Goal: Check status: Check status

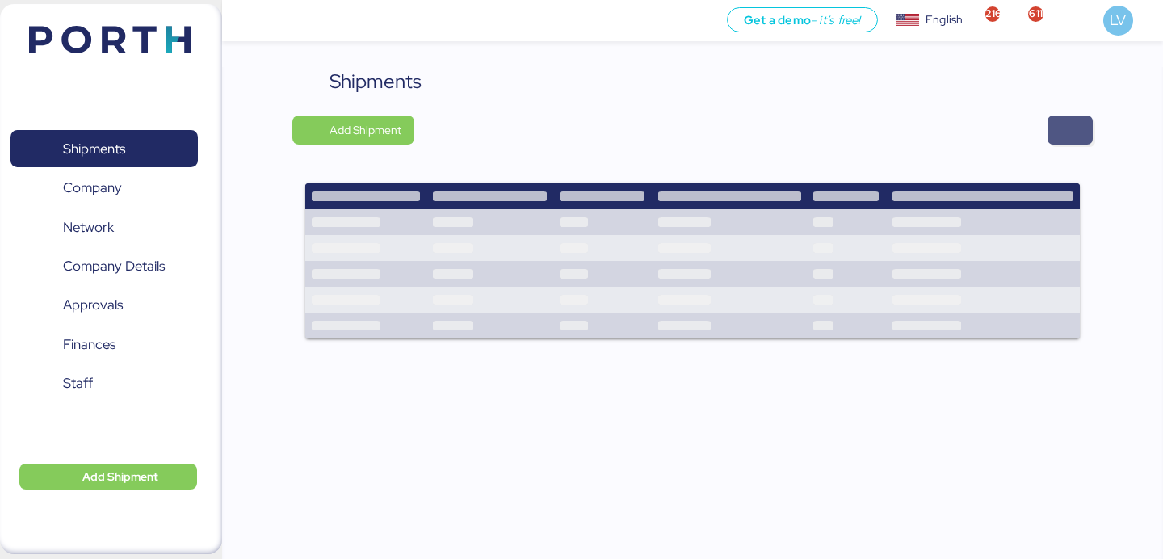
click at [1073, 119] on span "button" at bounding box center [1069, 130] width 19 height 23
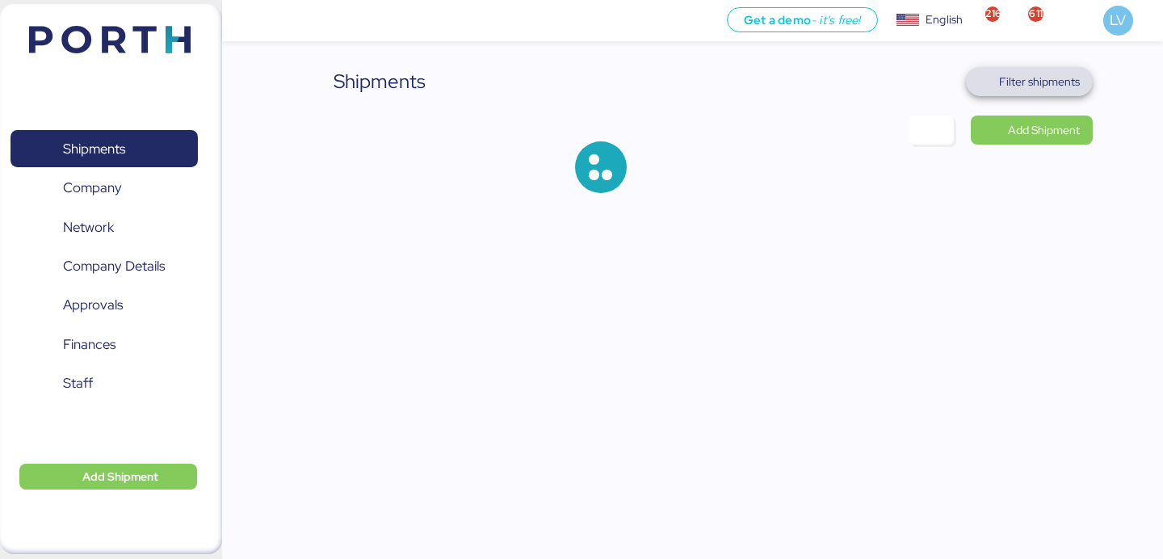
click at [1051, 81] on span "Filter shipments" at bounding box center [1039, 81] width 81 height 19
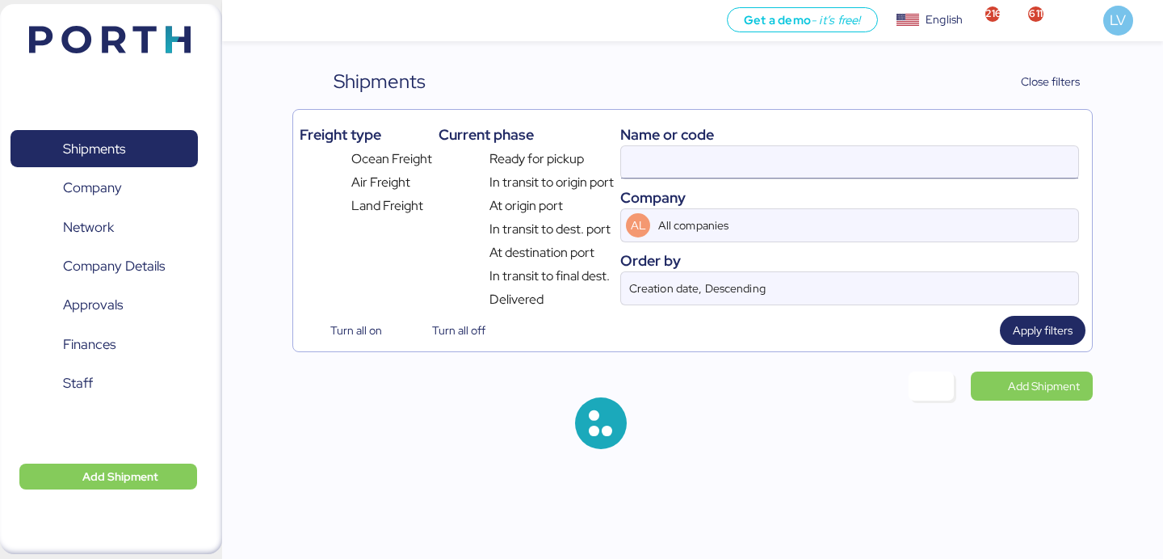
click at [863, 149] on input at bounding box center [849, 162] width 457 height 32
paste input "QGD2024411"
type input "QGD2024411"
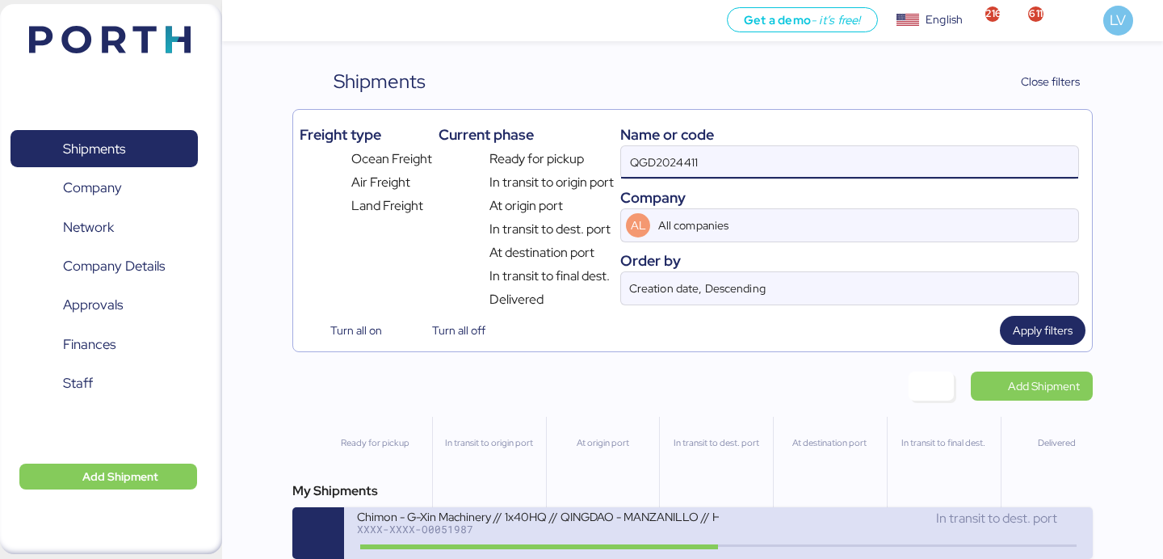
click at [476, 518] on div "Chimon - G-Xin Machinery // 1x40HQ // QINGDAO - MANZANILLO // HBL: BJSSE2507008…" at bounding box center [537, 516] width 361 height 14
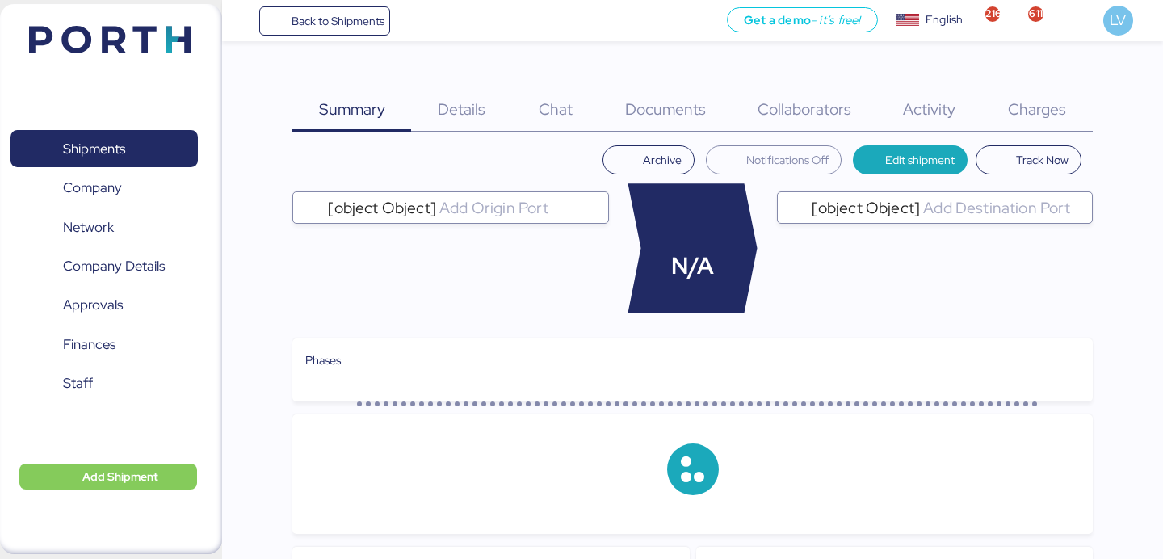
click at [1056, 96] on div "Charges 0" at bounding box center [1037, 99] width 111 height 65
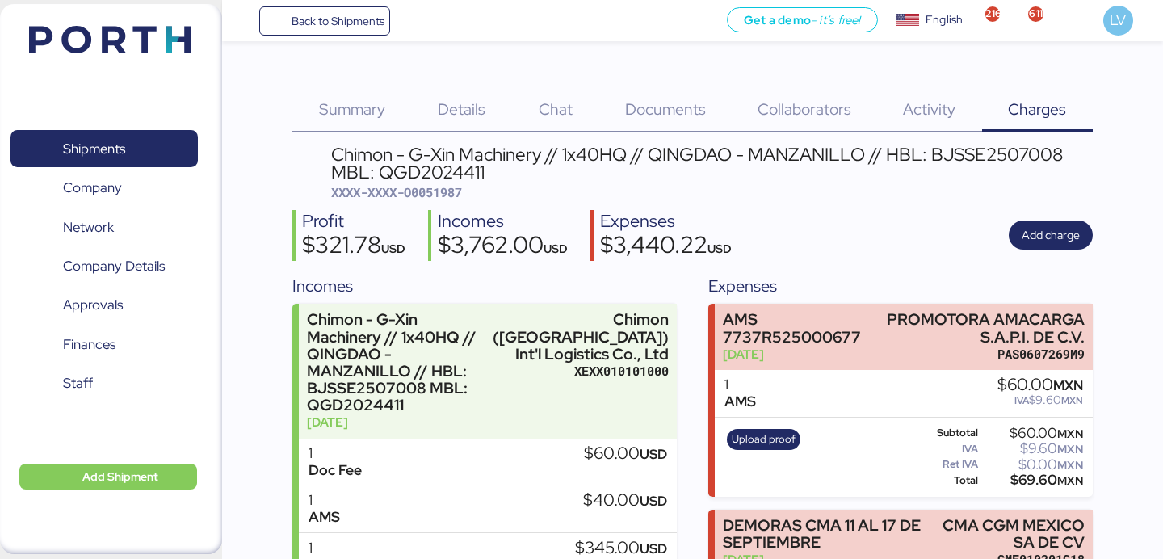
click at [418, 196] on span "XXXX-XXXX-O0051987" at bounding box center [396, 192] width 131 height 16
copy span "O0051987"
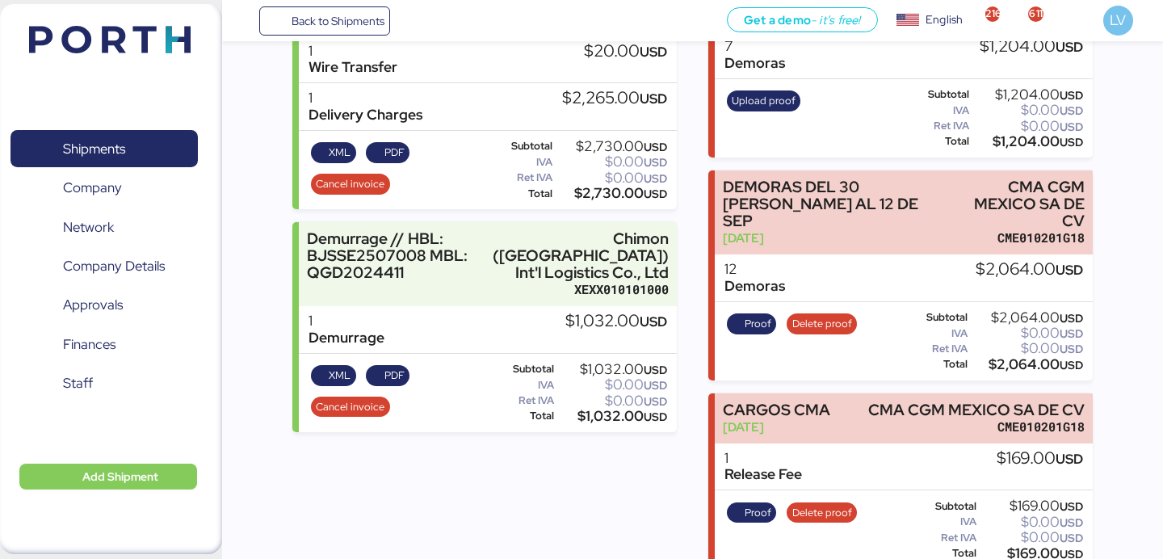
scroll to position [551, 0]
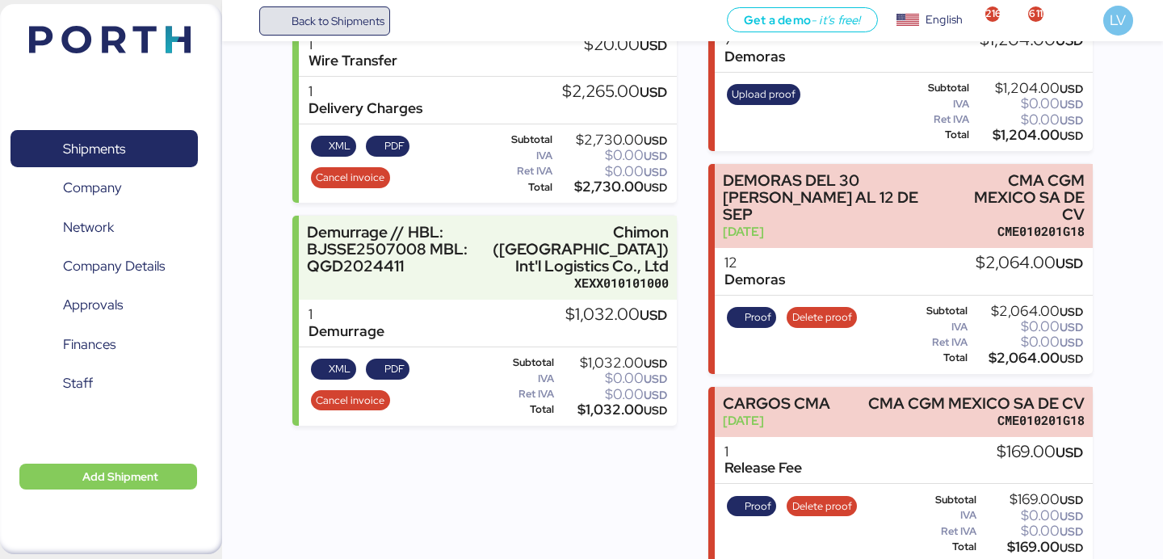
click at [354, 20] on span "Back to Shipments" at bounding box center [337, 20] width 93 height 19
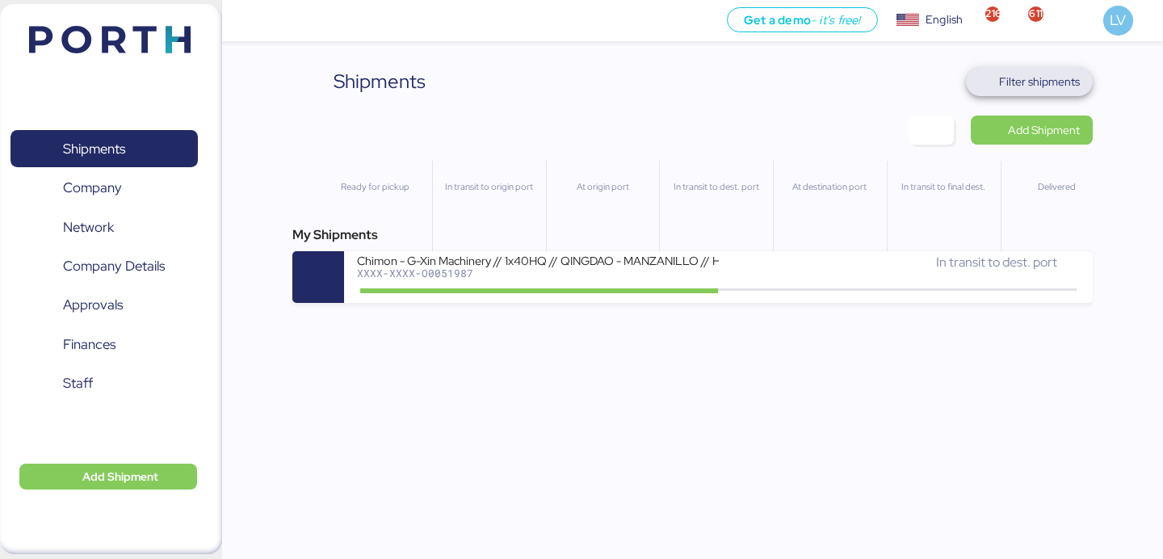
click at [1042, 87] on span "Filter shipments" at bounding box center [1039, 81] width 81 height 19
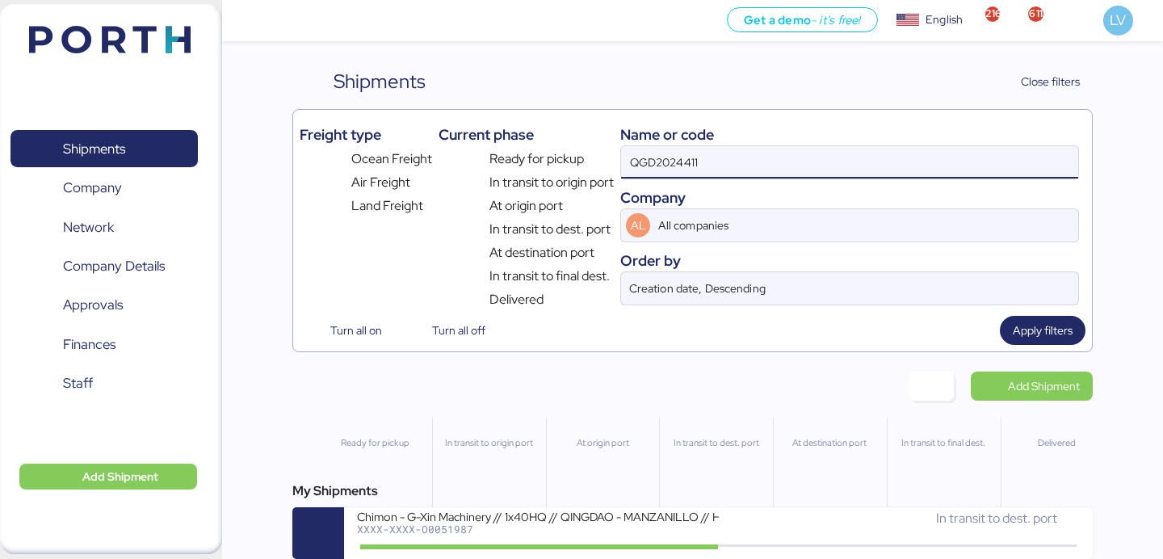
click at [907, 177] on input "QGD2024411" at bounding box center [849, 162] width 457 height 32
click at [907, 176] on input "QGD2024411" at bounding box center [849, 162] width 457 height 32
paste input "O0051986"
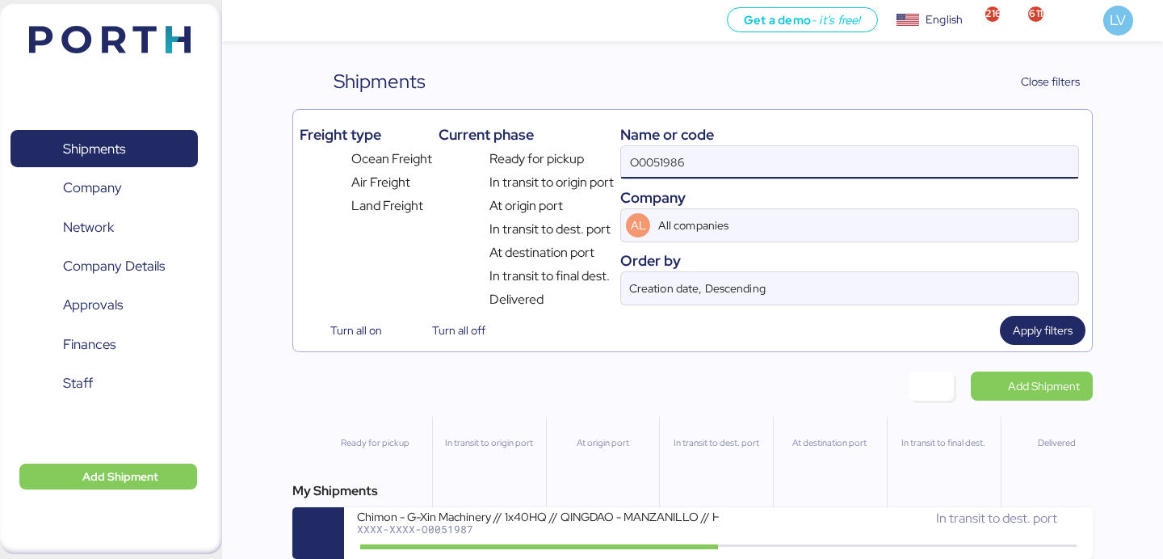
type input "O0051986"
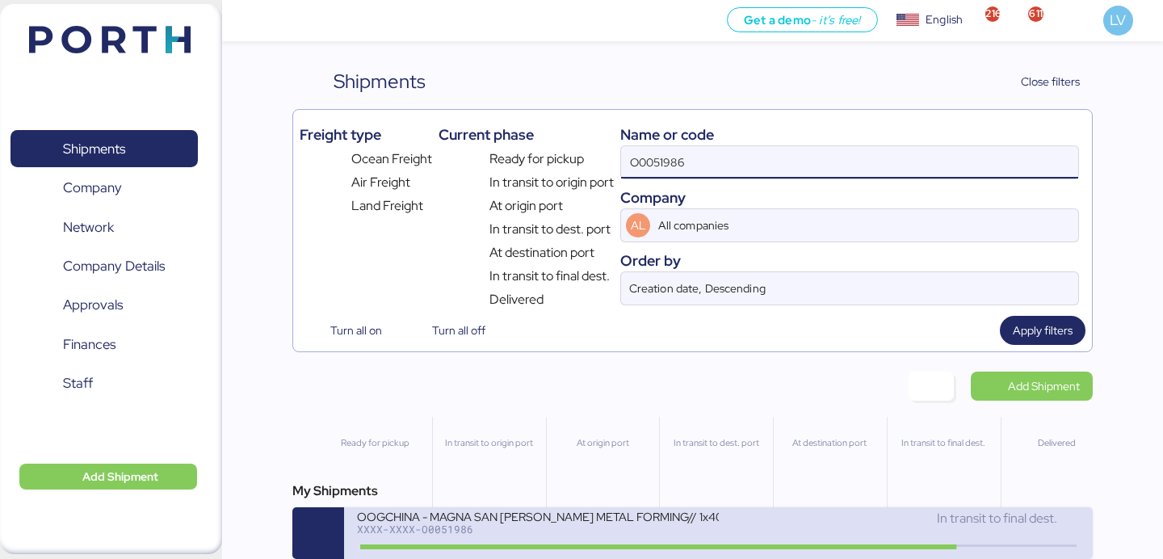
click at [581, 528] on div "XXXX-XXXX-O0051986" at bounding box center [537, 528] width 361 height 11
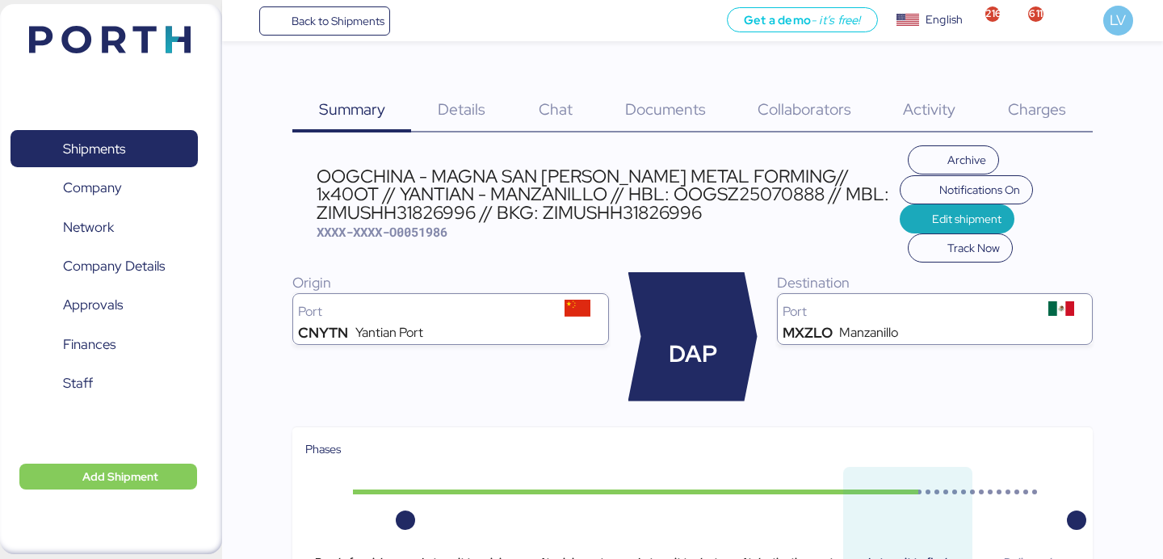
click at [1034, 101] on span "Charges" at bounding box center [1037, 109] width 58 height 21
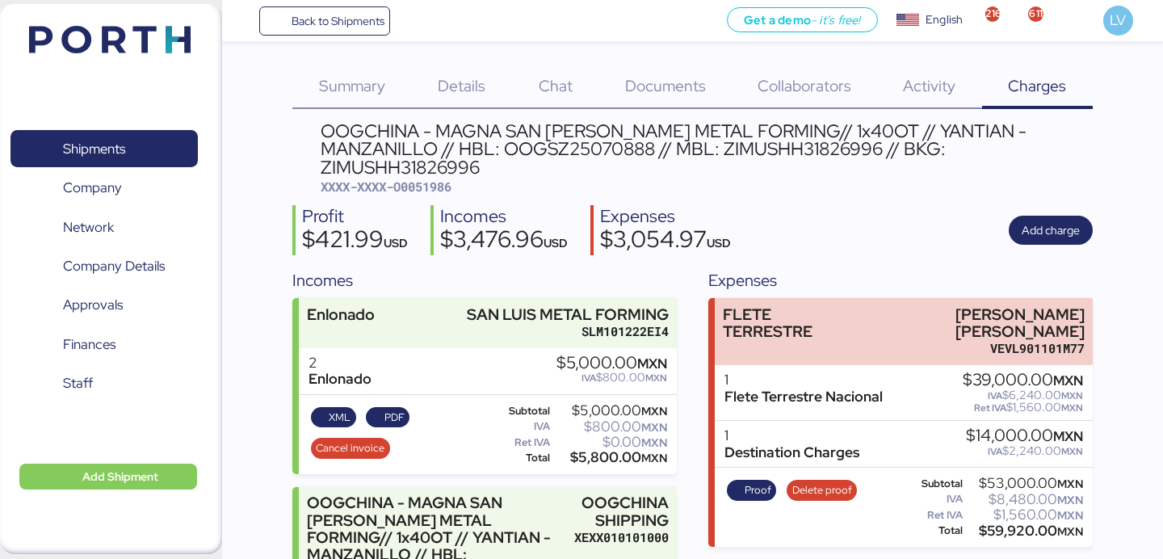
scroll to position [31, 0]
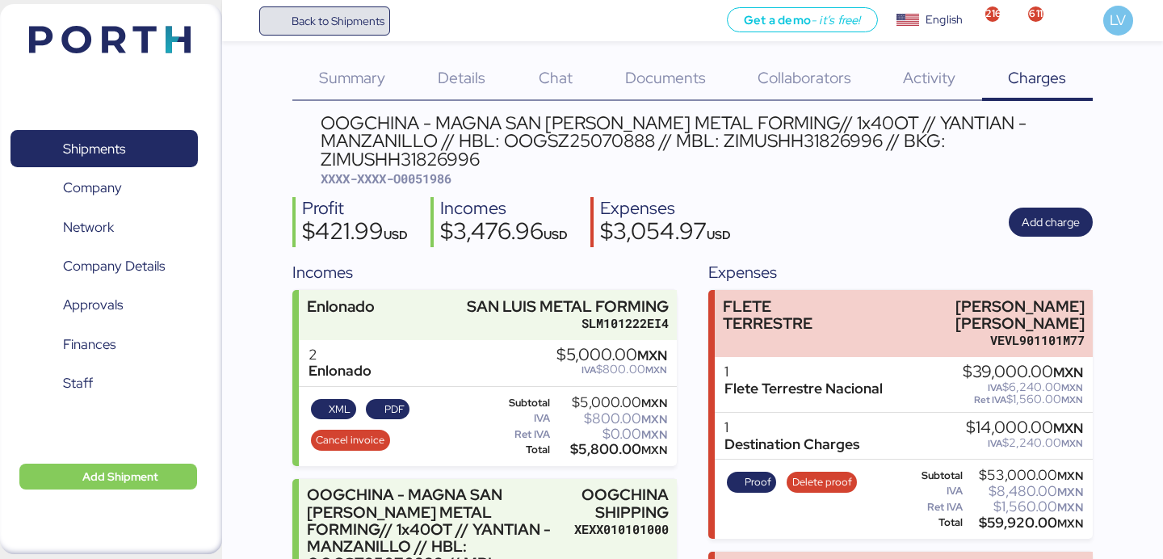
click at [354, 31] on span "Back to Shipments" at bounding box center [325, 20] width 120 height 29
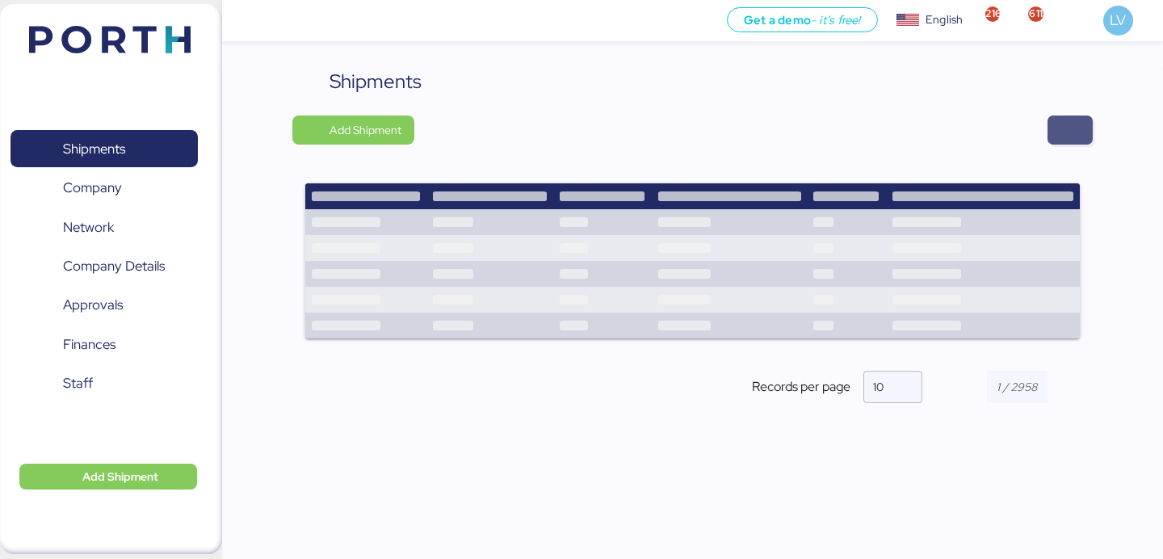
click at [1063, 136] on span "button" at bounding box center [1069, 130] width 19 height 23
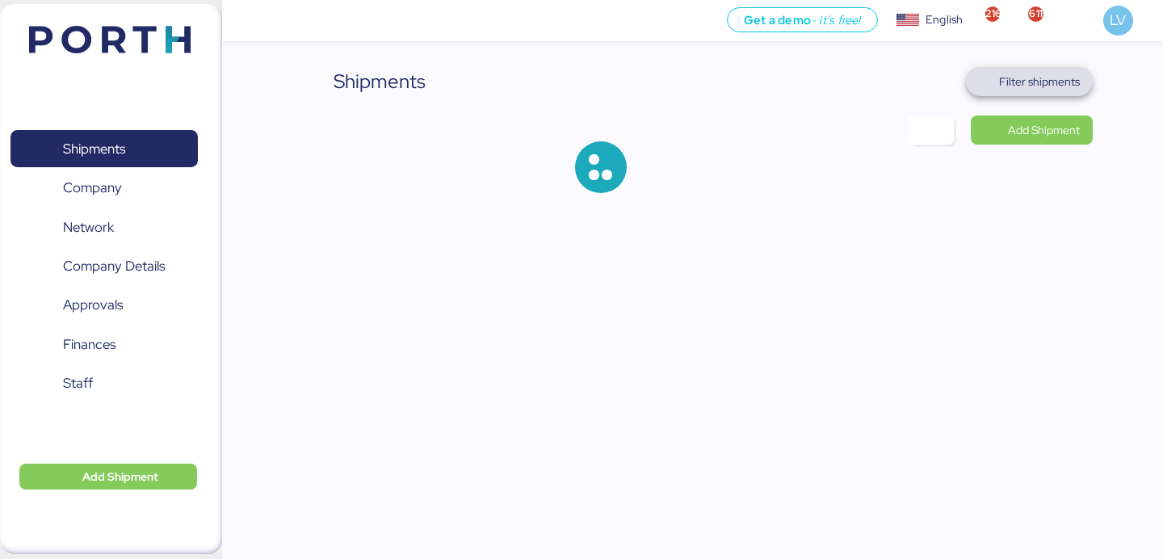
click at [1045, 92] on span "Filter shipments" at bounding box center [1029, 81] width 101 height 23
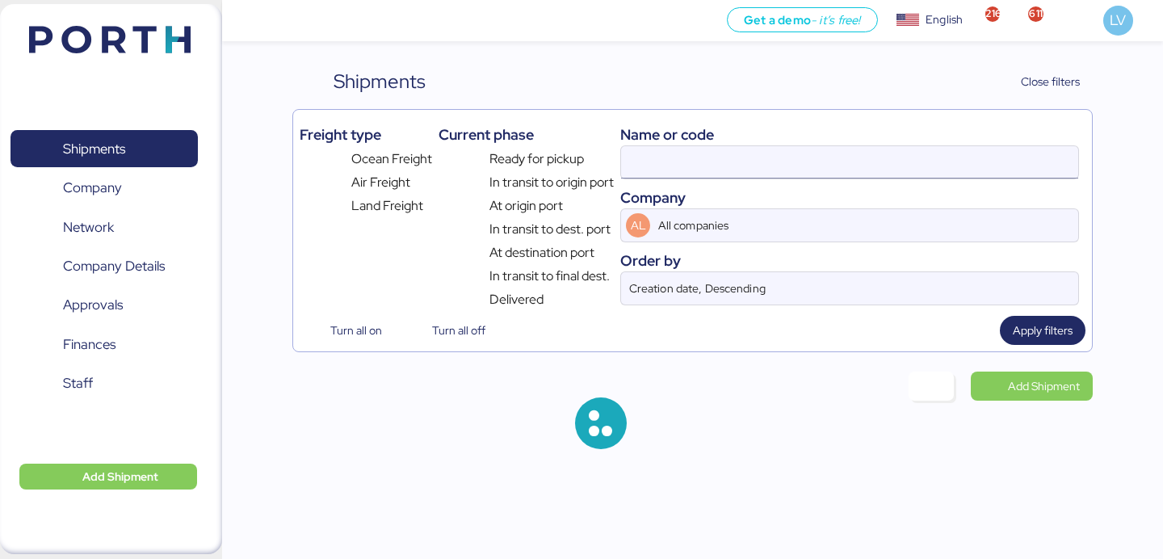
click at [903, 158] on input at bounding box center [849, 162] width 457 height 32
paste input "O0051986"
type input "O0051986"
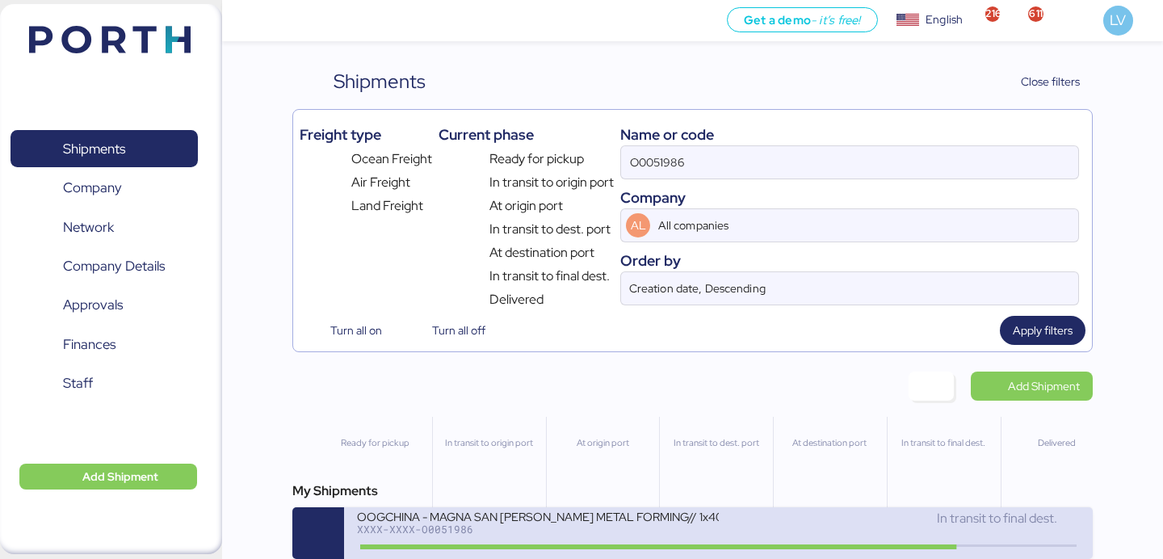
click at [482, 519] on div "OOGCHINA - MAGNA SAN [PERSON_NAME] METAL FORMING// 1x40OT // YANTIAN - MANZANIL…" at bounding box center [537, 516] width 361 height 14
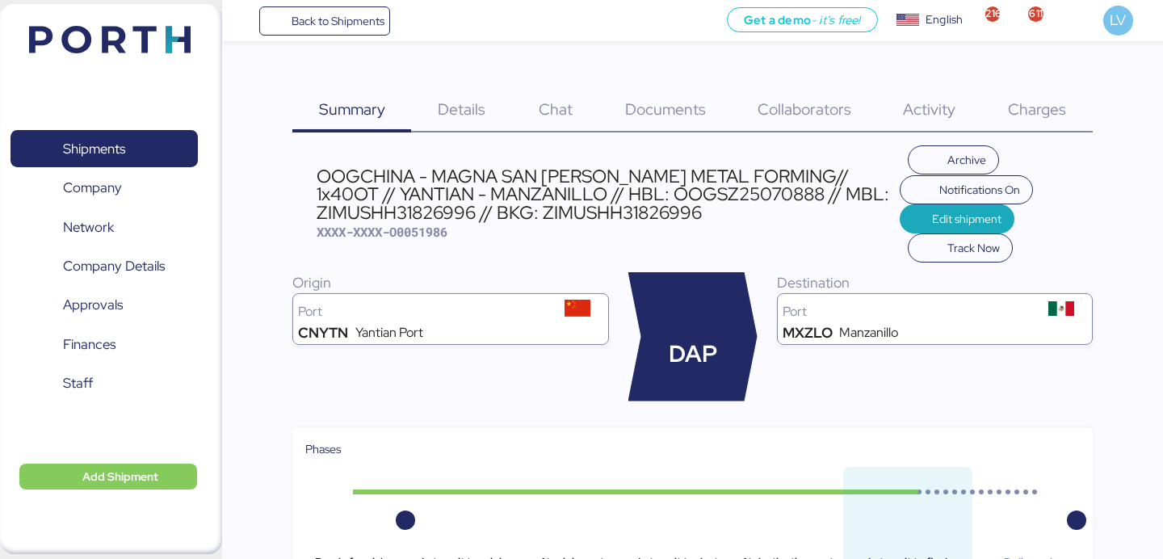
click at [1073, 120] on div "Charges 0" at bounding box center [1037, 99] width 111 height 65
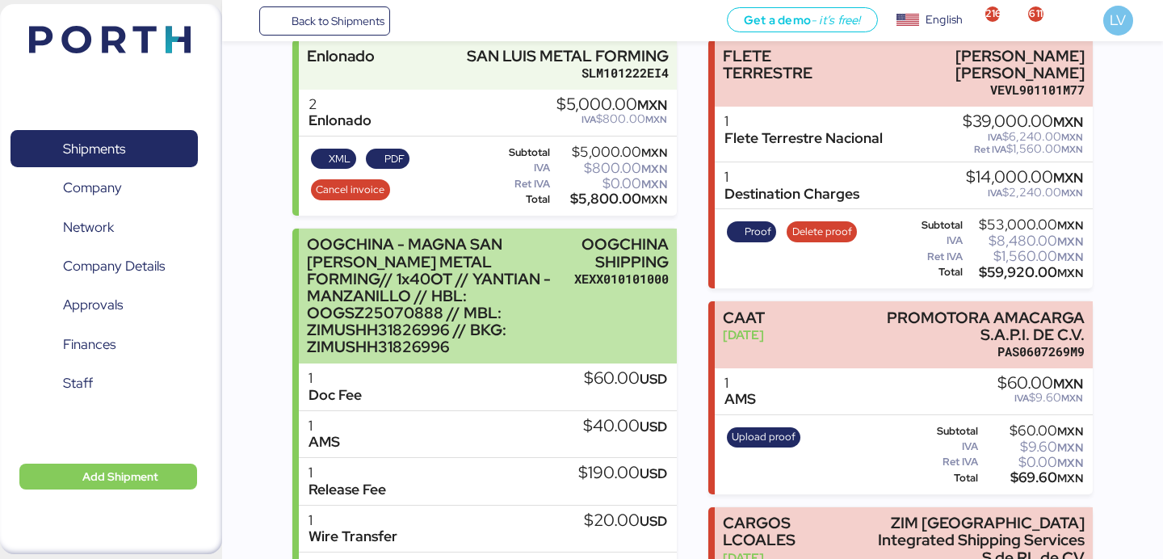
scroll to position [291, 0]
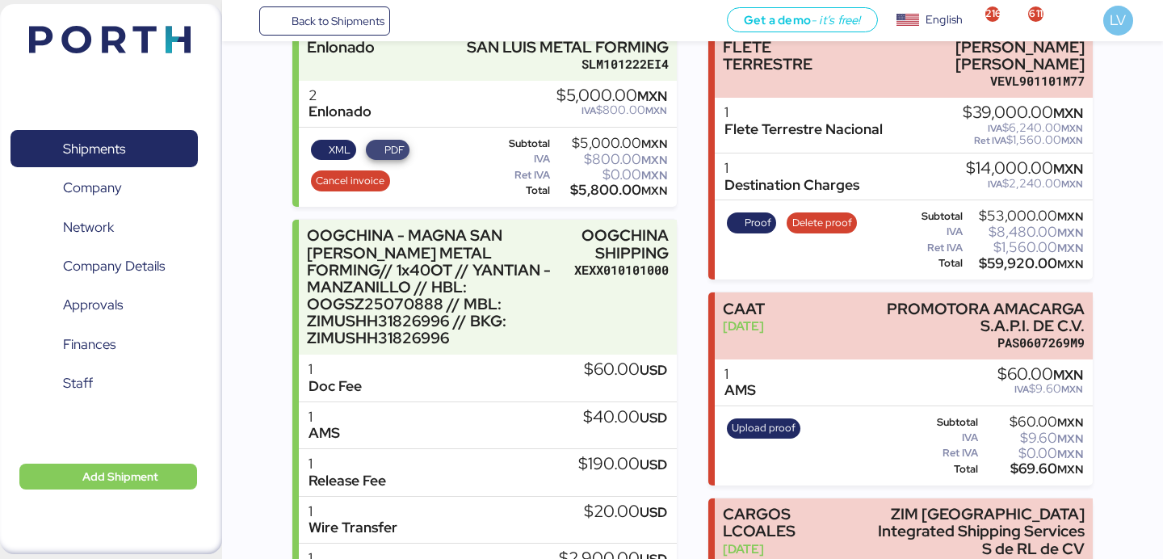
click at [392, 141] on span "PDF" at bounding box center [394, 150] width 20 height 18
click at [336, 141] on span "XML" at bounding box center [333, 150] width 45 height 21
